Goal: Navigation & Orientation: Find specific page/section

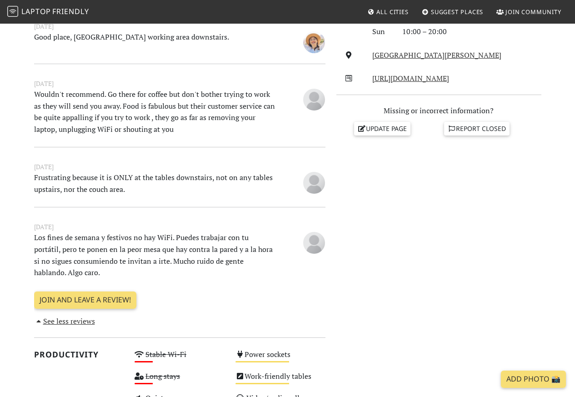
scroll to position [327, 0]
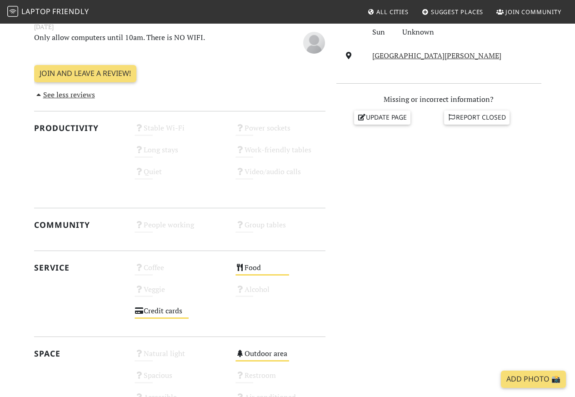
scroll to position [327, 0]
